Goal: Information Seeking & Learning: Find specific fact

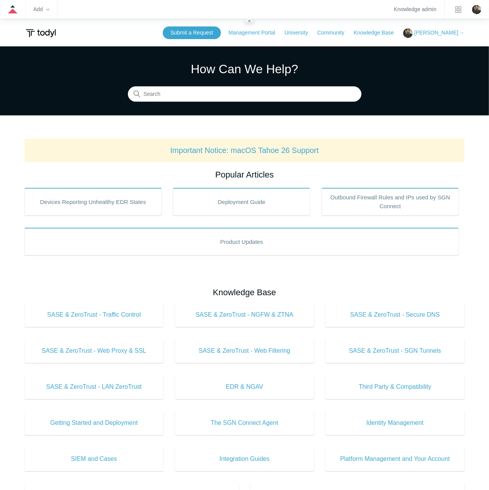
click at [44, 11] on zd-hc-trigger "Add" at bounding box center [41, 9] width 16 height 4
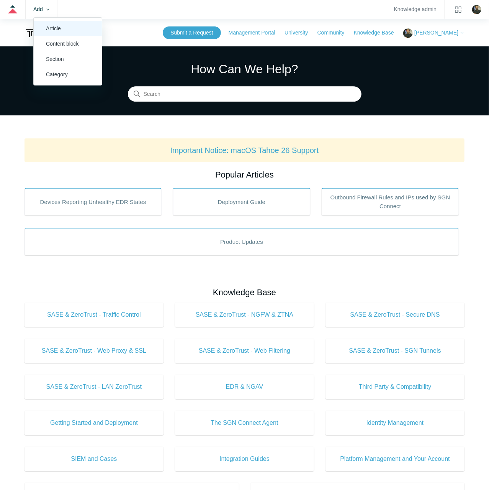
click at [47, 27] on link "Article" at bounding box center [68, 28] width 68 height 15
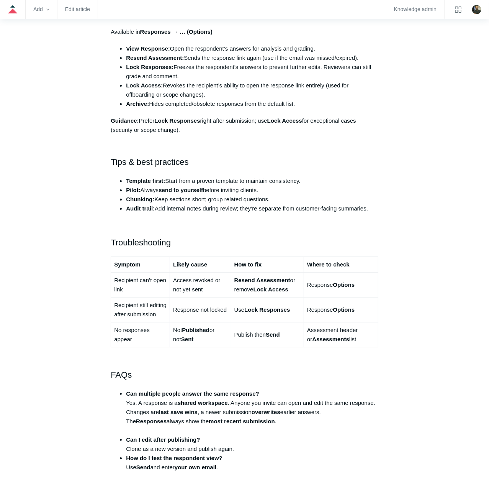
scroll to position [1514, 0]
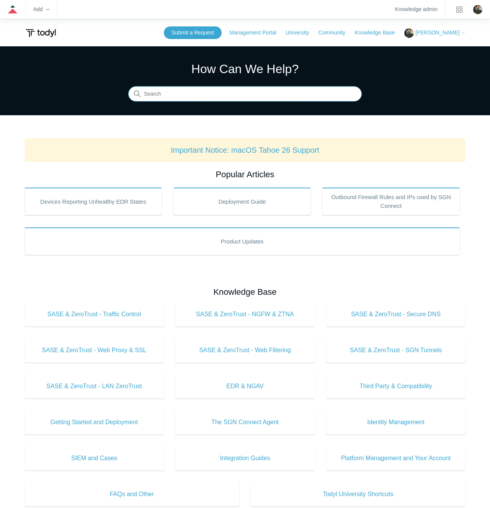
click at [241, 97] on input "Search" at bounding box center [245, 94] width 234 height 15
click at [244, 94] on input "Search" at bounding box center [245, 94] width 234 height 15
drag, startPoint x: 180, startPoint y: 79, endPoint x: -79, endPoint y: 44, distance: 260.9
click at [128, 87] on input "microsoft" at bounding box center [245, 94] width 234 height 15
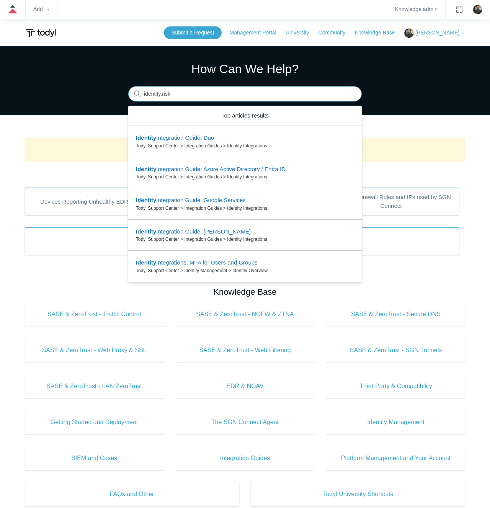
type input "identity.risky"
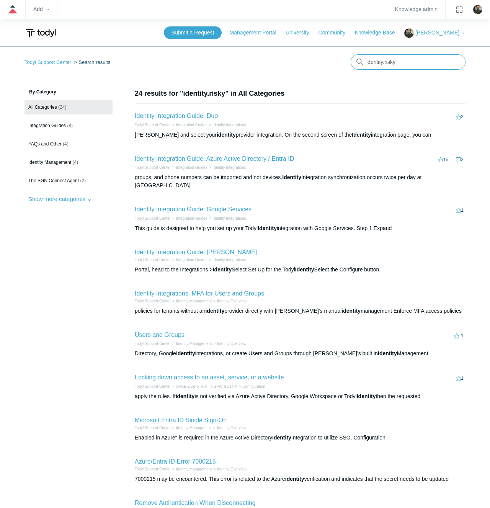
drag, startPoint x: 403, startPoint y: 63, endPoint x: 306, endPoint y: 61, distance: 97.3
click at [351, 61] on input "identity.risky" at bounding box center [408, 61] width 115 height 15
click at [409, 62] on input "identity.risky" at bounding box center [408, 61] width 115 height 15
drag, startPoint x: 355, startPoint y: 59, endPoint x: 287, endPoint y: 55, distance: 68.7
click at [351, 54] on input "identity.risky" at bounding box center [408, 61] width 115 height 15
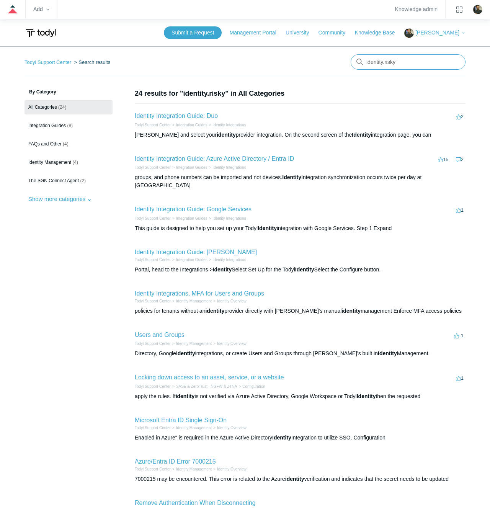
paste input "IdentityRiskyUser.Read.All"
type input "IdentityRiskyUser.Read.All"
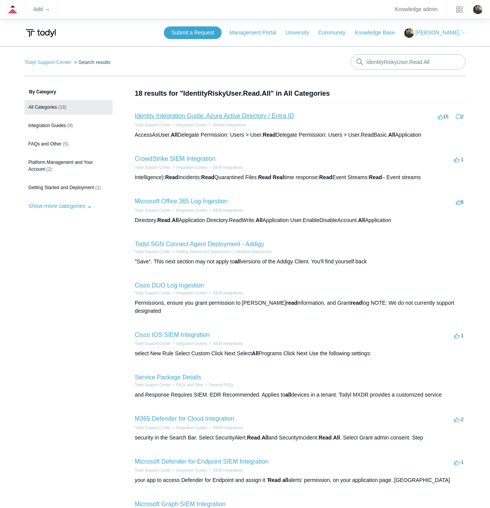
click at [263, 114] on link "Identity Integration Guide: Azure Active Directory / Entra ID" at bounding box center [214, 116] width 159 height 7
click at [219, 201] on link "Microsoft Office 365 Log Ingestion" at bounding box center [181, 201] width 93 height 7
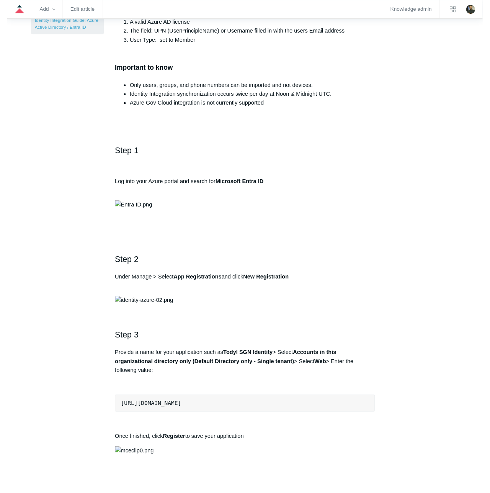
scroll to position [239, 0]
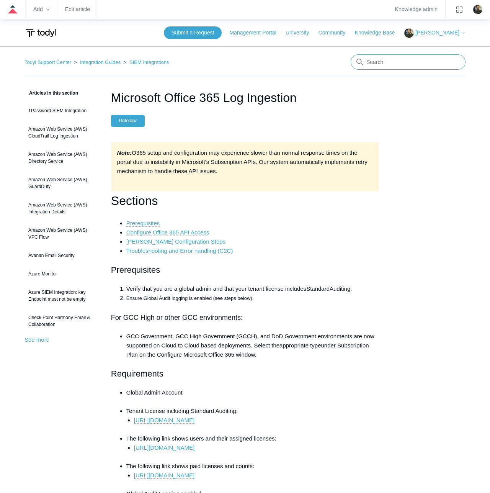
drag, startPoint x: 386, startPoint y: 62, endPoint x: 390, endPoint y: 62, distance: 4.6
click at [389, 62] on input "Search" at bounding box center [408, 61] width 115 height 15
paste input "SecurityActions.ReadWrite.All"
type input "SecurityActions.ReadWrite.All"
